Goal: Task Accomplishment & Management: Manage account settings

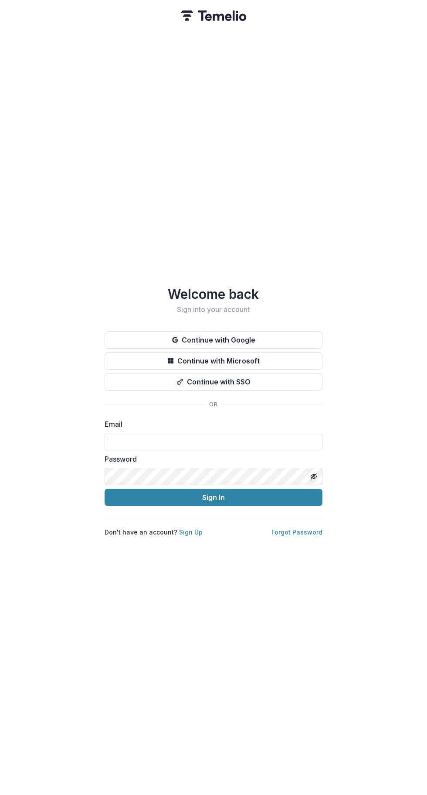
type input "**********"
click at [247, 495] on button "Sign In" at bounding box center [214, 496] width 218 height 17
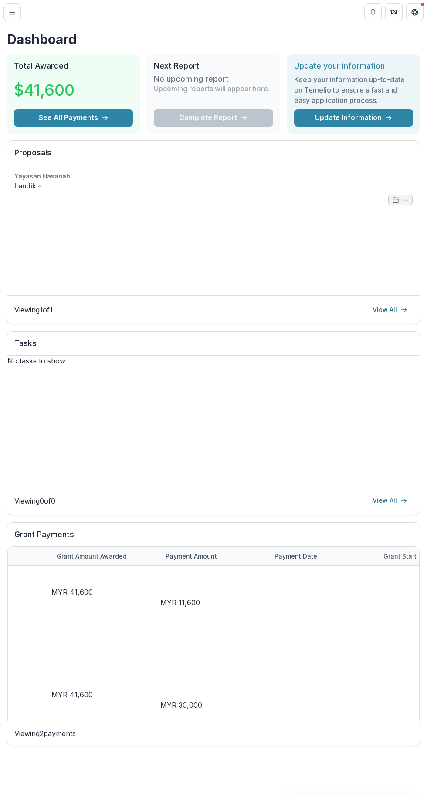
scroll to position [0, 178]
